Goal: Information Seeking & Learning: Learn about a topic

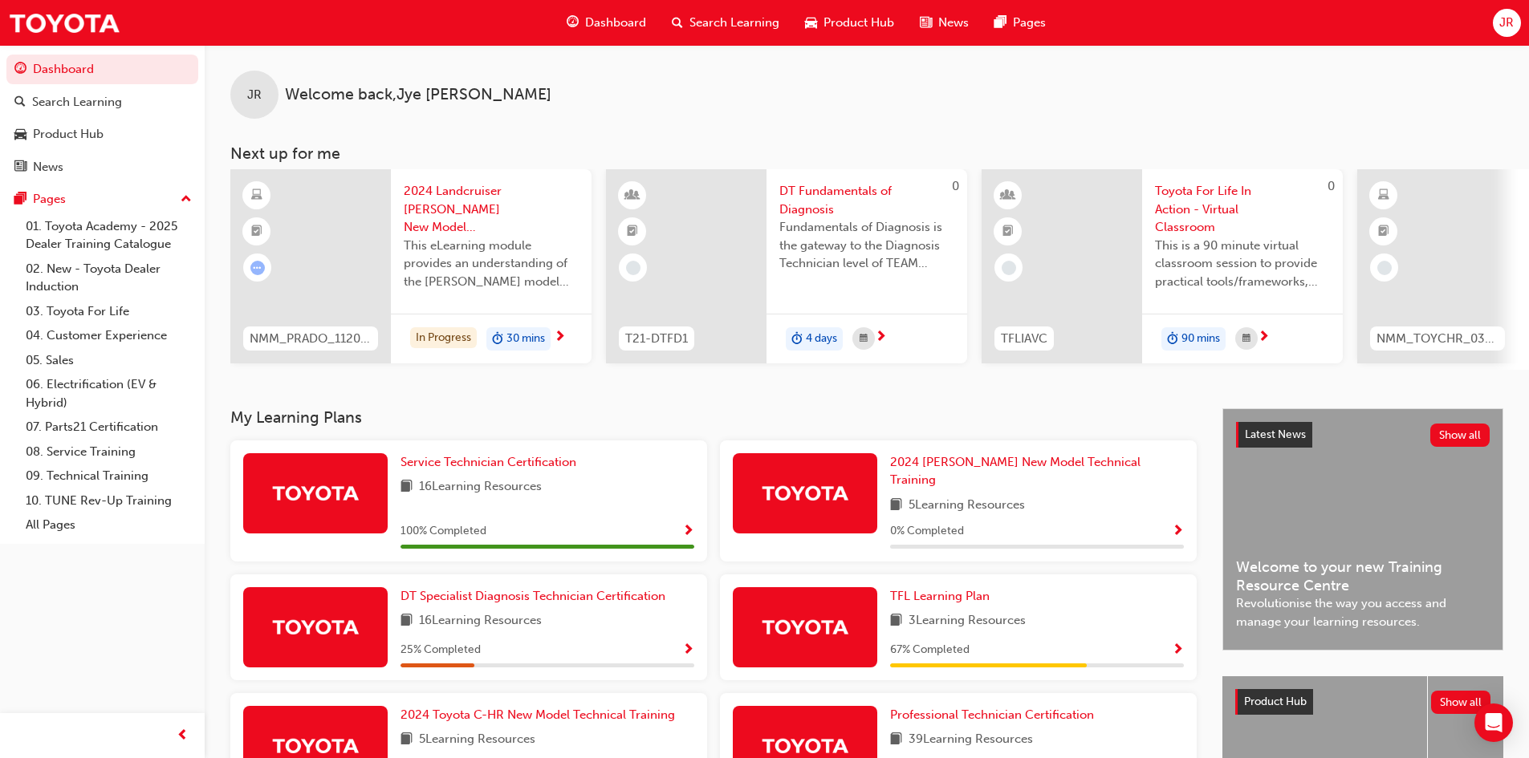
click at [727, 79] on div "JR Welcome back , [PERSON_NAME]" at bounding box center [867, 82] width 1324 height 74
click at [1224, 245] on span "This is a 90 minute virtual classroom session to provide practical tools/framew…" at bounding box center [1242, 264] width 175 height 55
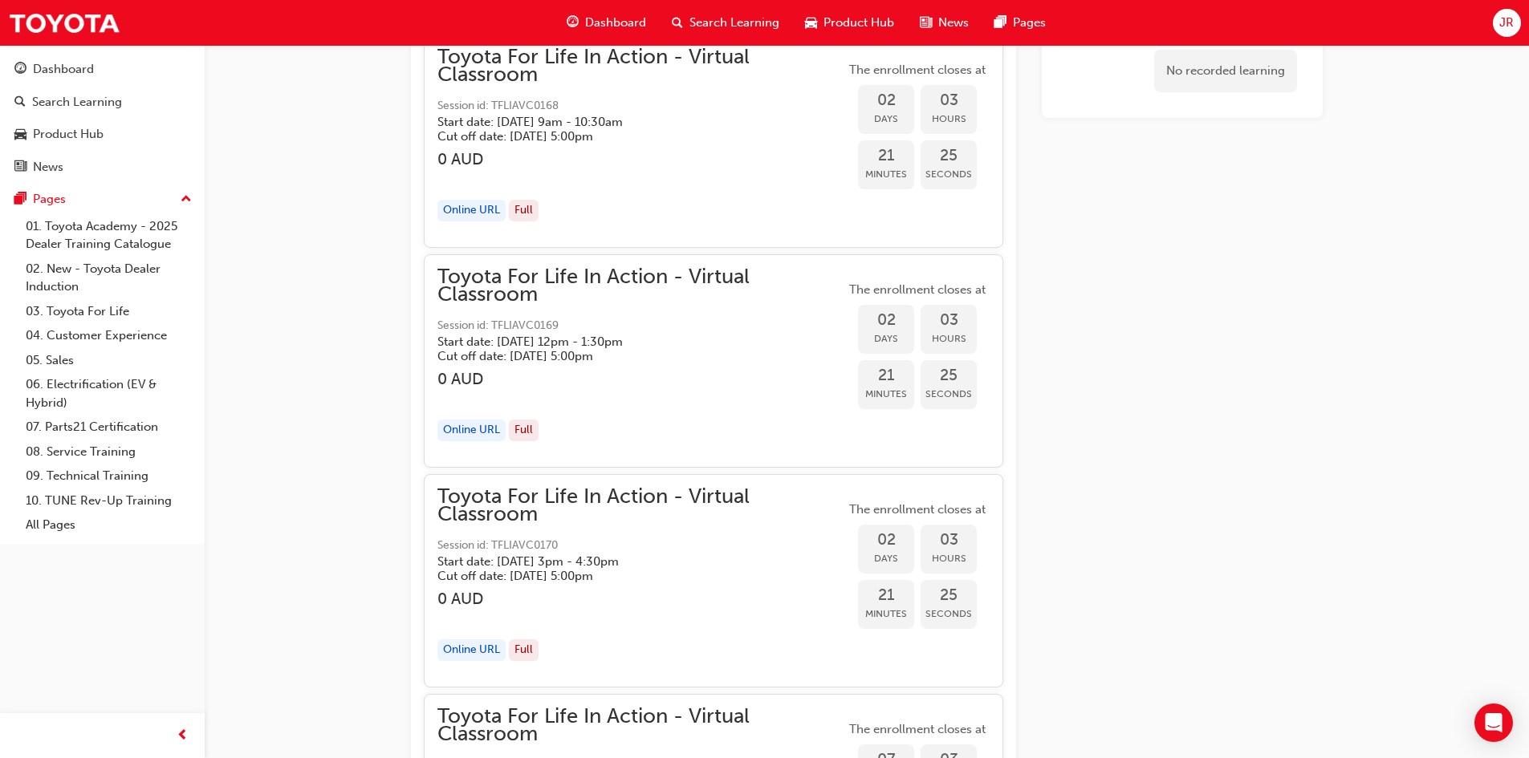
scroll to position [2247, 0]
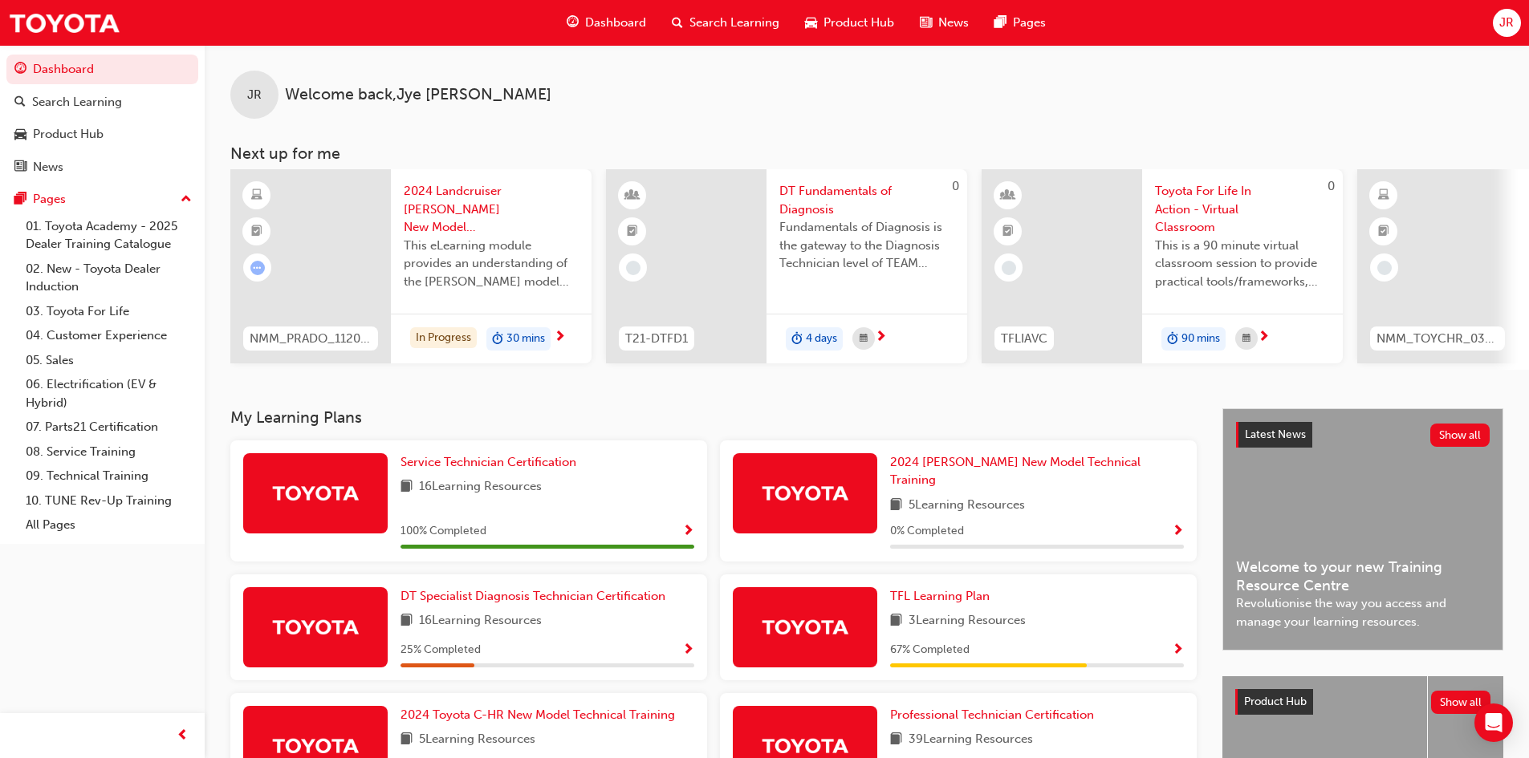
drag, startPoint x: 1490, startPoint y: 117, endPoint x: 1468, endPoint y: 140, distance: 31.2
click at [1484, 116] on div "JR Welcome back , [PERSON_NAME]" at bounding box center [867, 82] width 1324 height 74
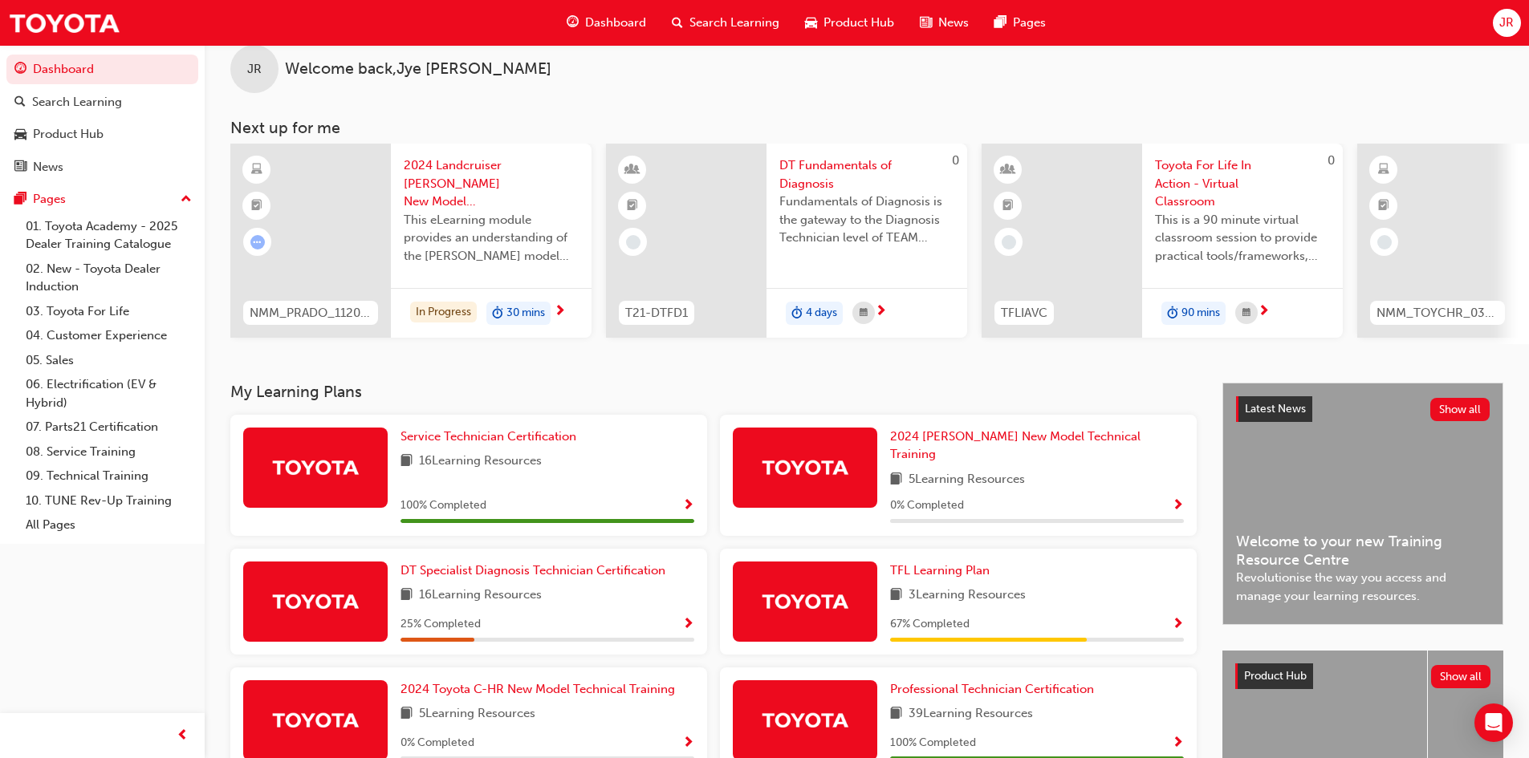
scroll to position [230, 0]
